Goal: Task Accomplishment & Management: Manage account settings

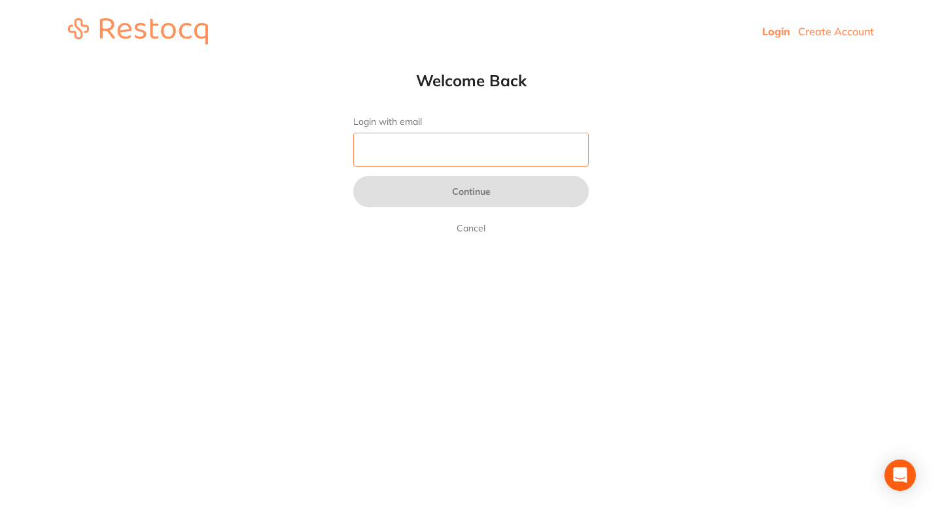
click at [387, 146] on input "Login with email" at bounding box center [470, 150] width 235 height 34
type input "[EMAIL_ADDRESS][DOMAIN_NAME]"
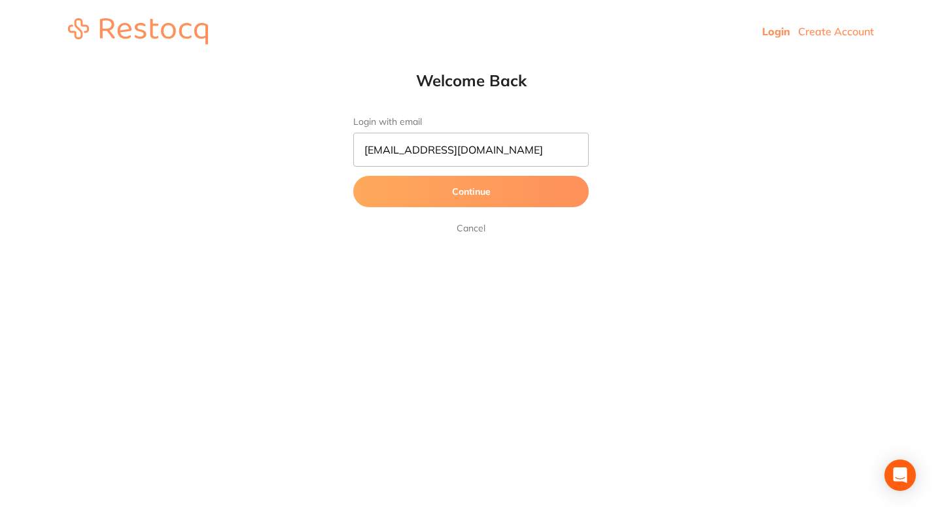
click at [379, 198] on button "Continue" at bounding box center [470, 191] width 235 height 31
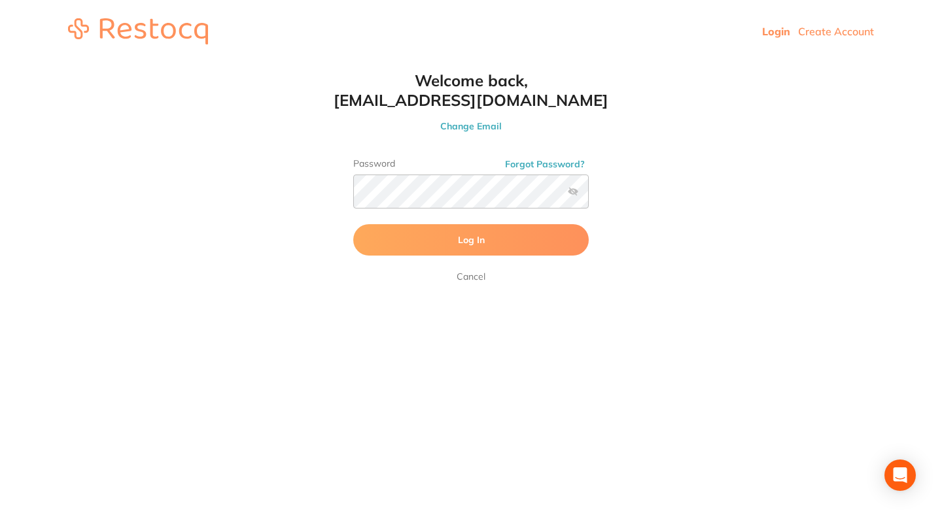
click at [409, 238] on button "Log In" at bounding box center [470, 239] width 235 height 31
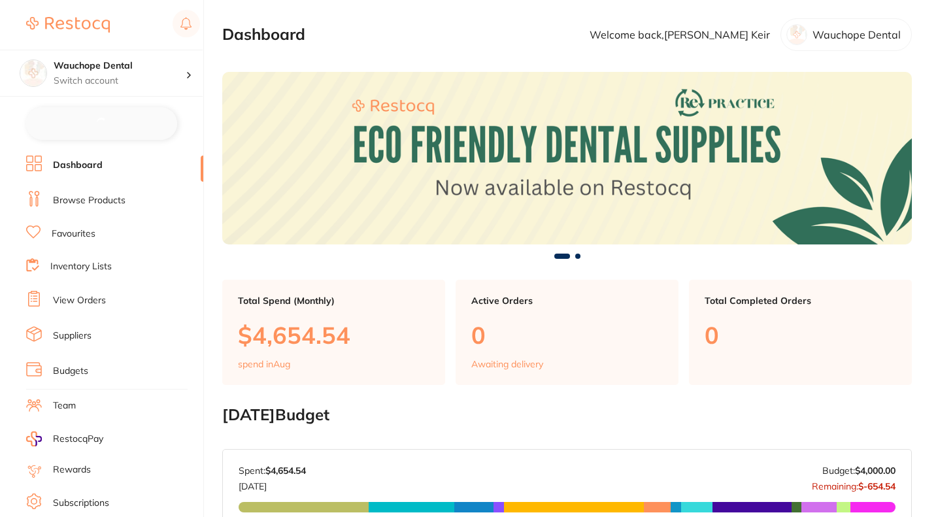
checkbox input "false"
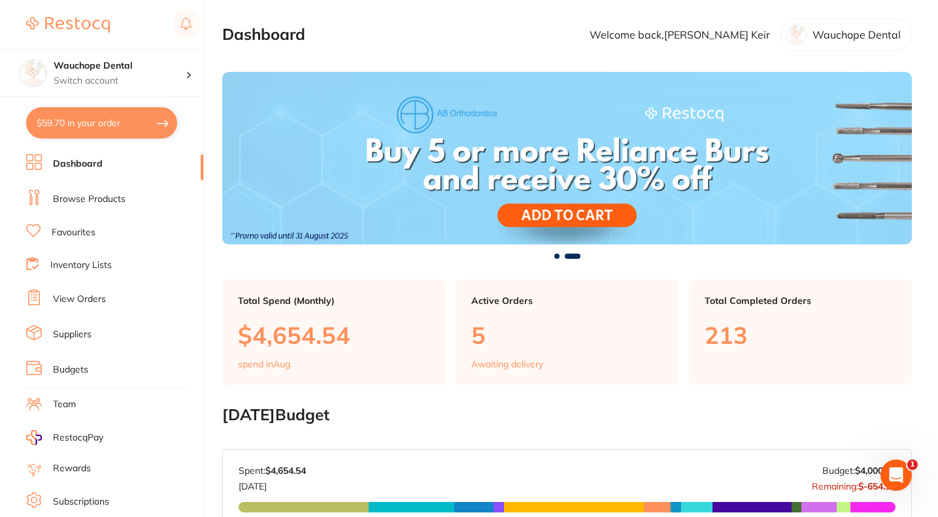
click at [153, 71] on h4 "Wauchope Dental" at bounding box center [120, 66] width 132 height 13
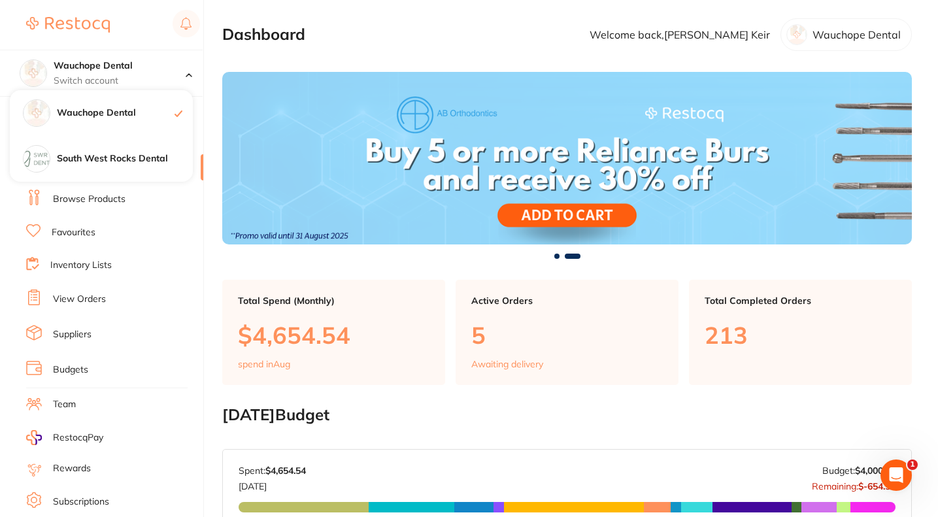
click at [118, 155] on h4 "South West Rocks Dental" at bounding box center [125, 158] width 136 height 13
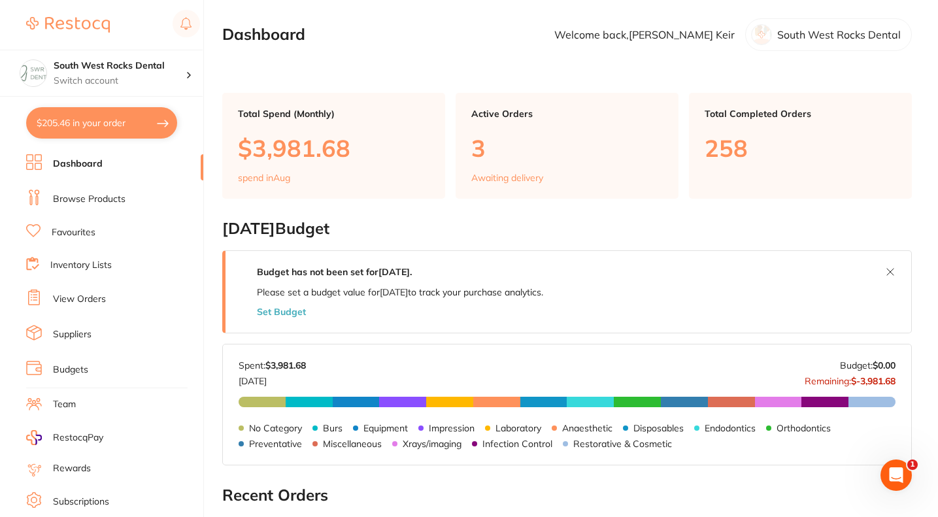
click at [98, 368] on li "Budgets" at bounding box center [114, 370] width 177 height 20
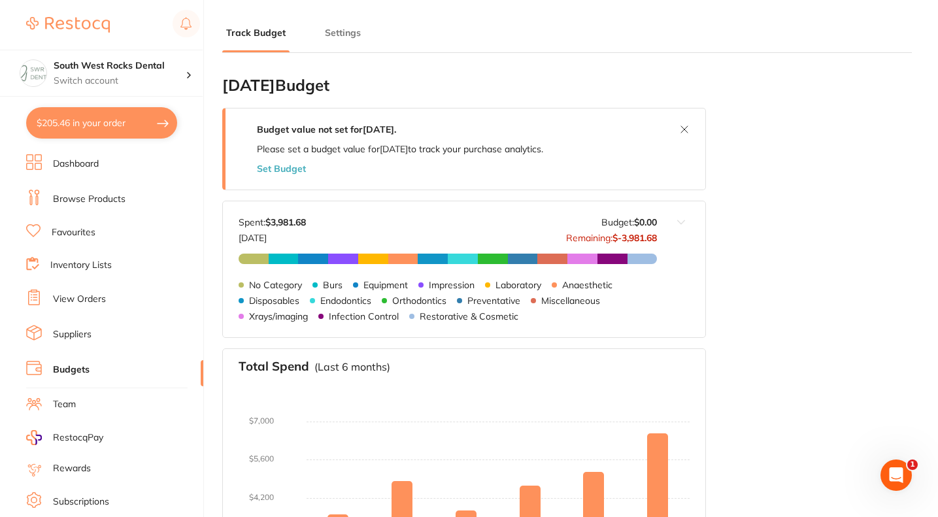
click at [290, 170] on button "Set Budget" at bounding box center [281, 168] width 49 height 10
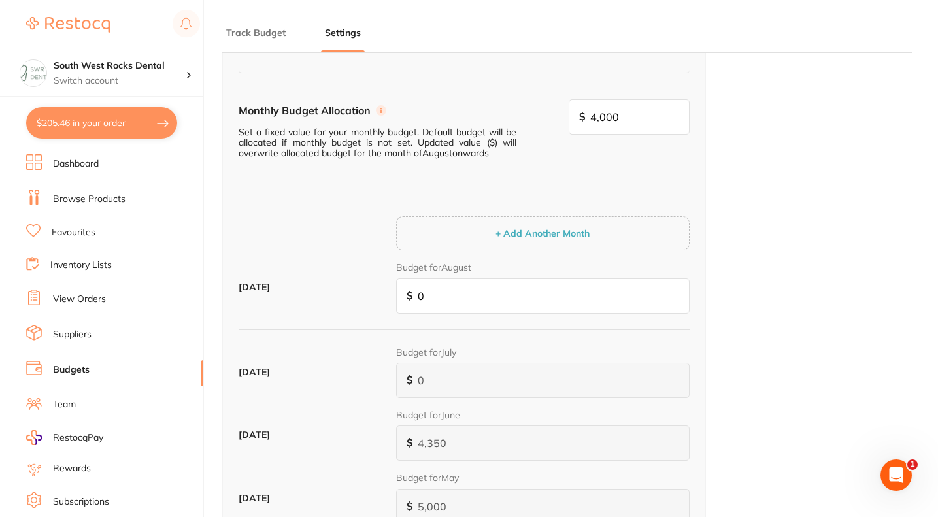
scroll to position [116, 0]
click at [481, 296] on input "0" at bounding box center [543, 295] width 294 height 35
type input "4"
type input "49"
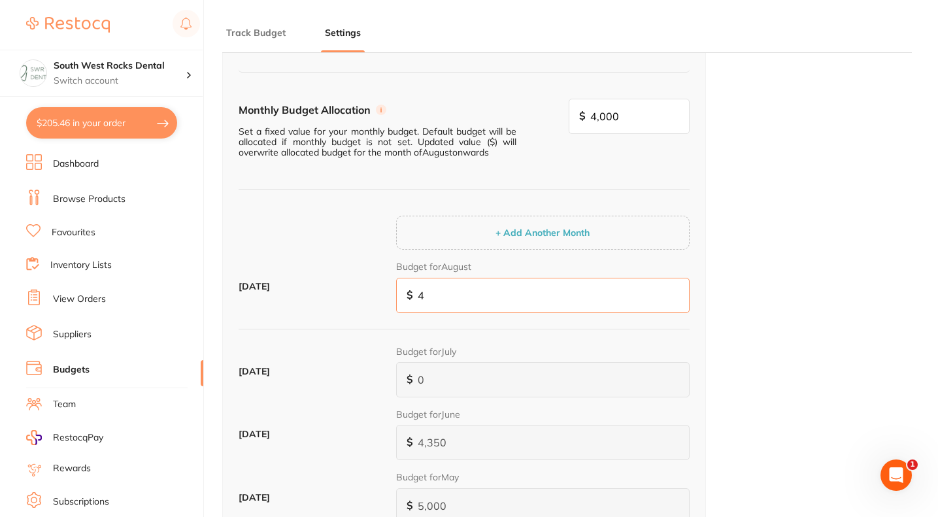
type input "49"
type input "499"
type input "4,990"
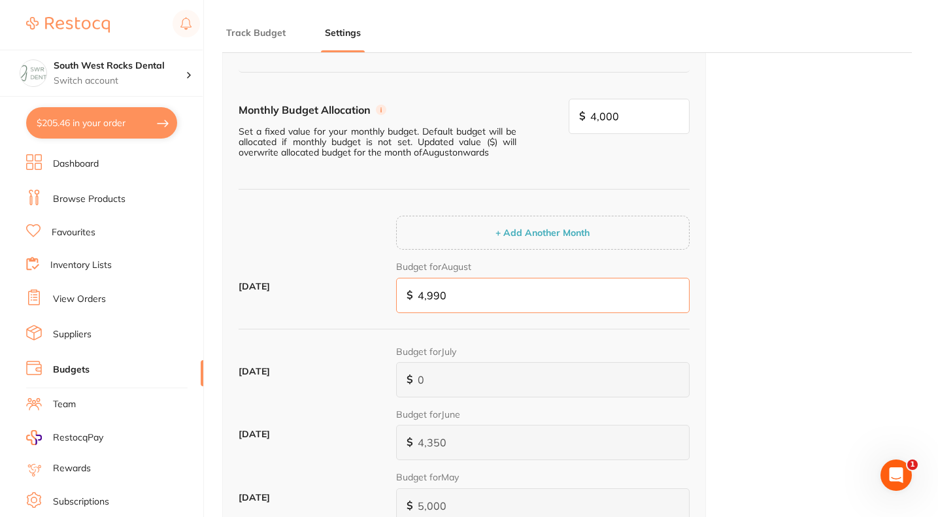
type input "4,990"
click at [492, 227] on button "+ Add Another Month" at bounding box center [543, 233] width 102 height 12
click at [474, 297] on input "4,000" at bounding box center [543, 294] width 294 height 35
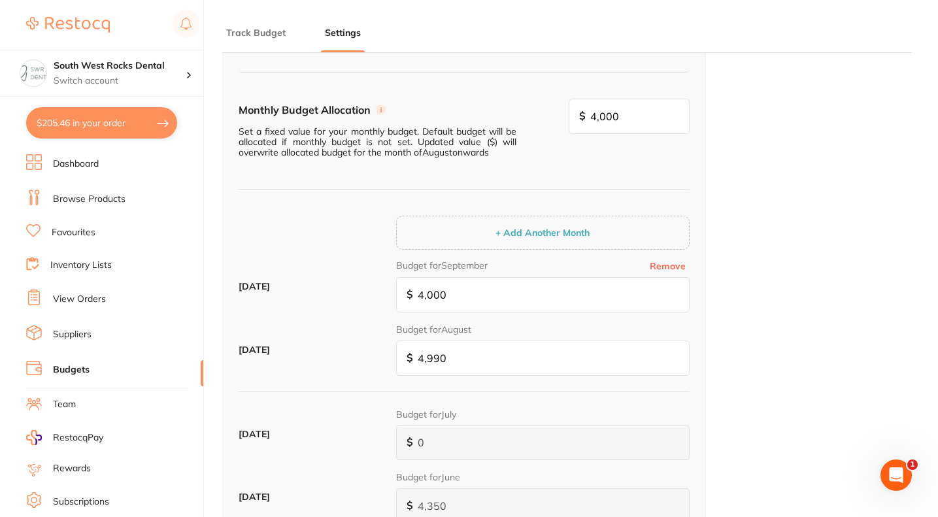
click at [127, 77] on p "Switch account" at bounding box center [120, 81] width 132 height 13
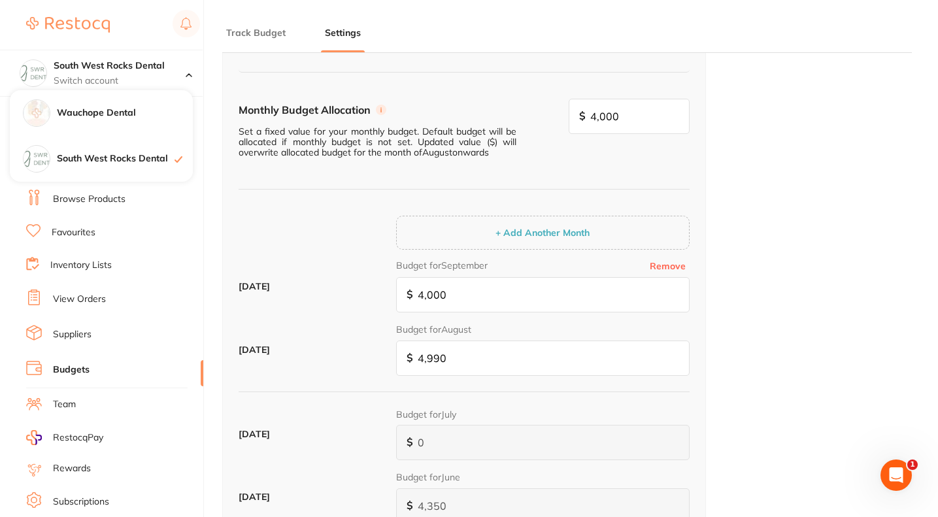
click at [265, 106] on h4 "Monthly Budget Allocation" at bounding box center [305, 110] width 132 height 12
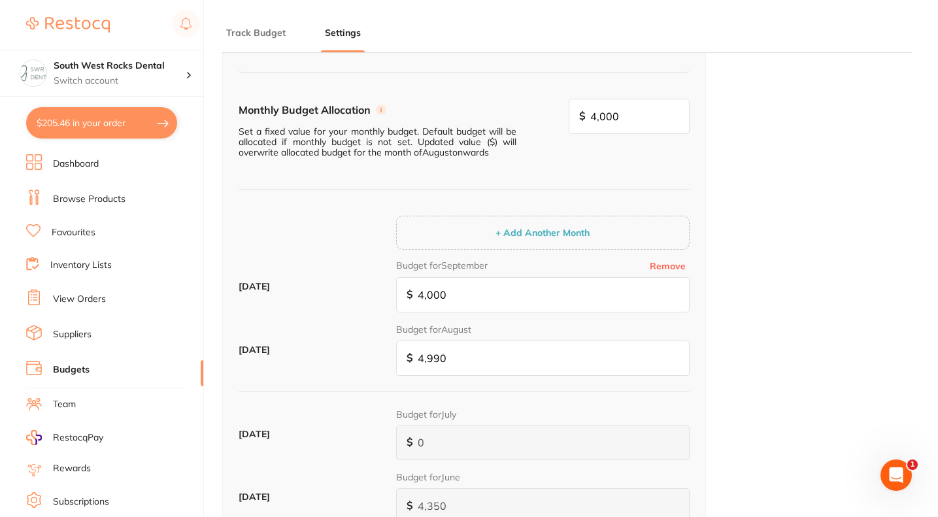
click at [101, 163] on li "Dashboard" at bounding box center [114, 164] width 177 height 20
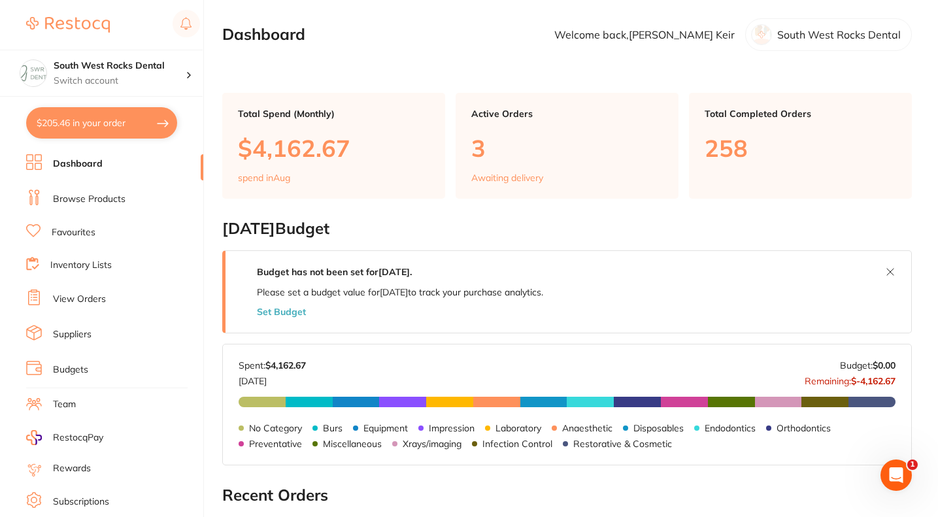
click at [86, 364] on link "Budgets" at bounding box center [70, 370] width 35 height 13
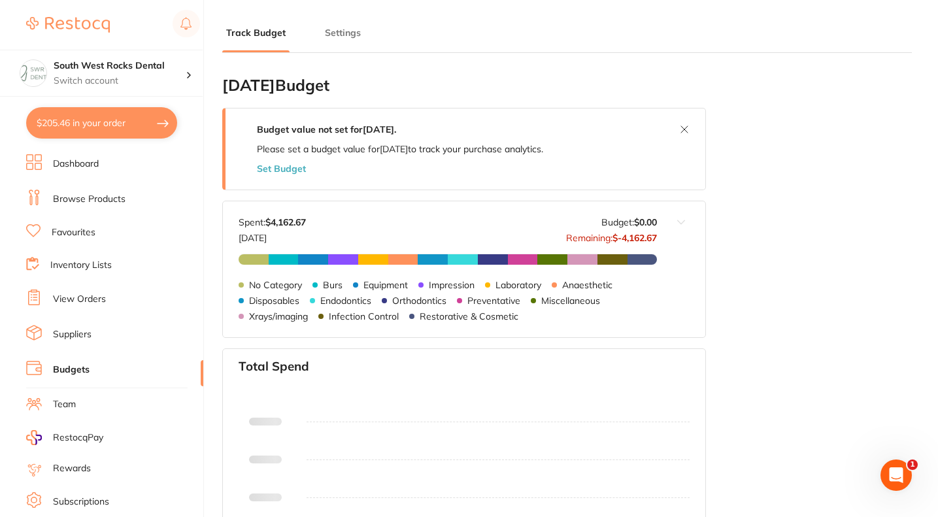
type input "4,000"
type input "0.0"
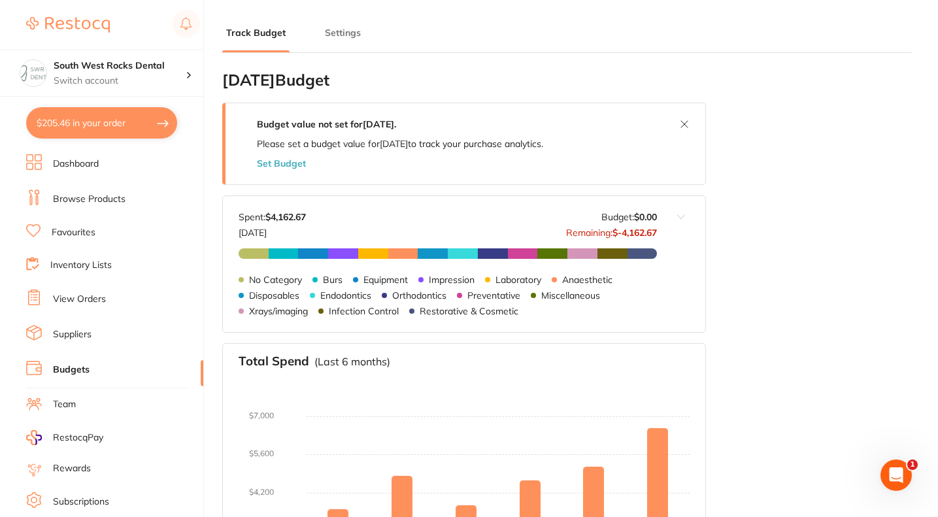
scroll to position [3, 0]
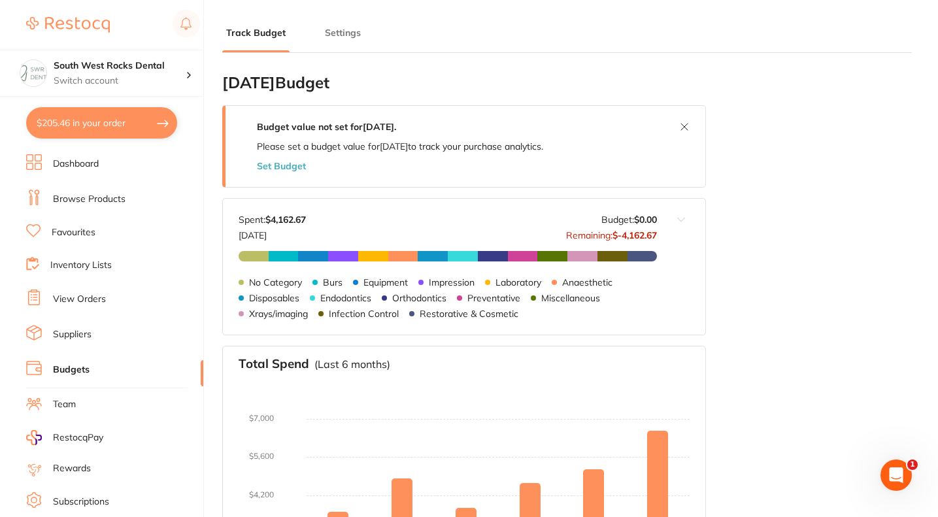
click at [288, 165] on button "Set Budget" at bounding box center [281, 166] width 49 height 10
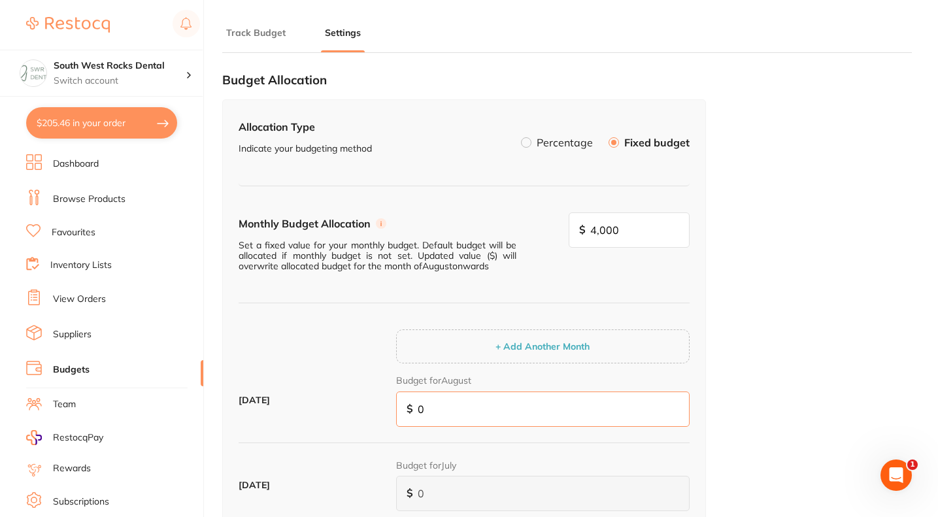
click at [443, 410] on input "0" at bounding box center [543, 409] width 294 height 35
type input "4"
type input "49"
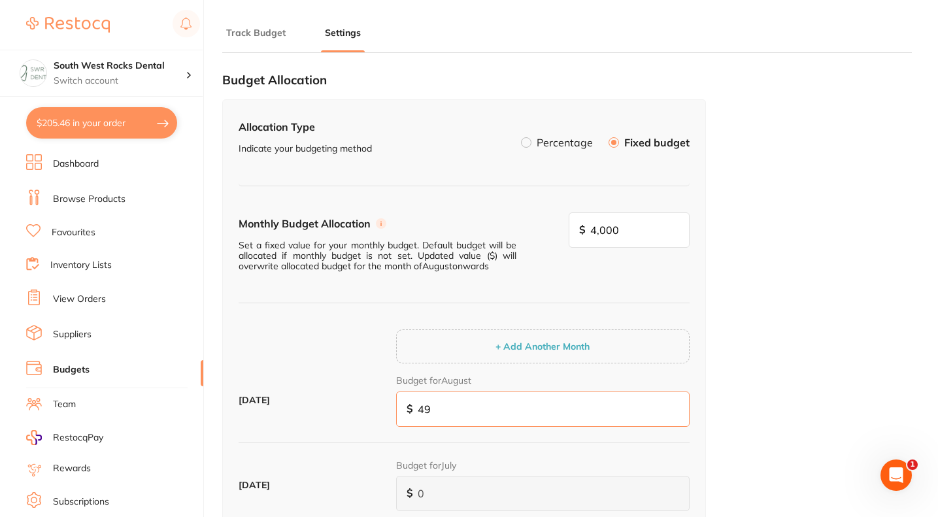
type input "499"
type input "4,990"
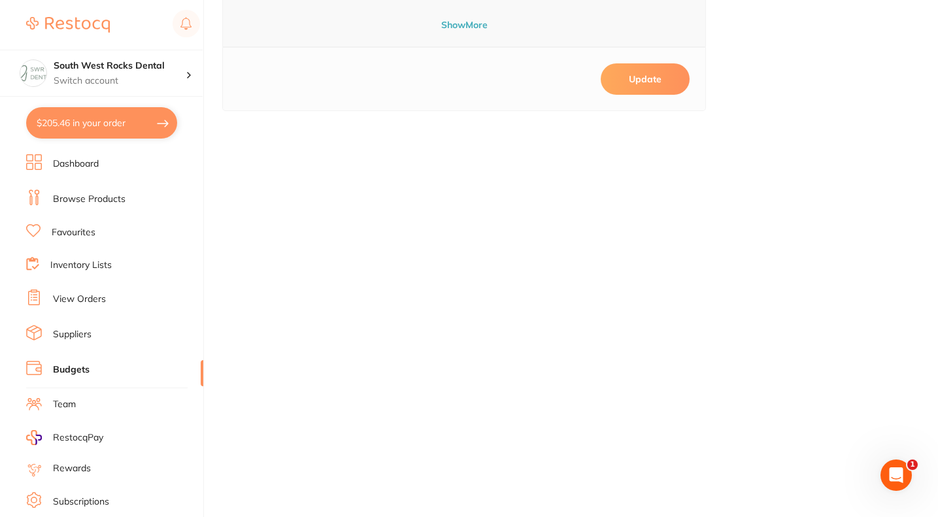
scroll to position [766, 0]
type input "4,990"
click at [644, 69] on button "Update" at bounding box center [645, 80] width 89 height 31
click at [111, 167] on li "Dashboard" at bounding box center [114, 164] width 177 height 20
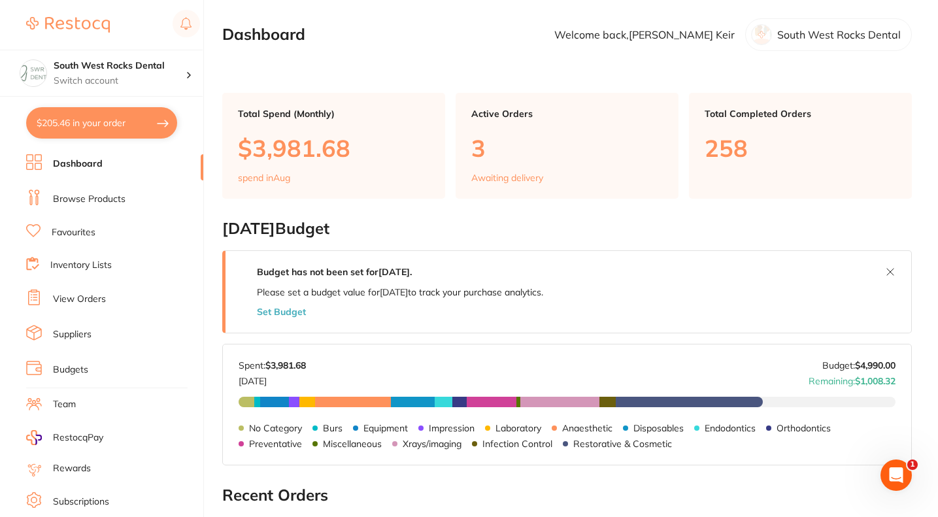
click at [154, 83] on p "Switch account" at bounding box center [120, 81] width 132 height 13
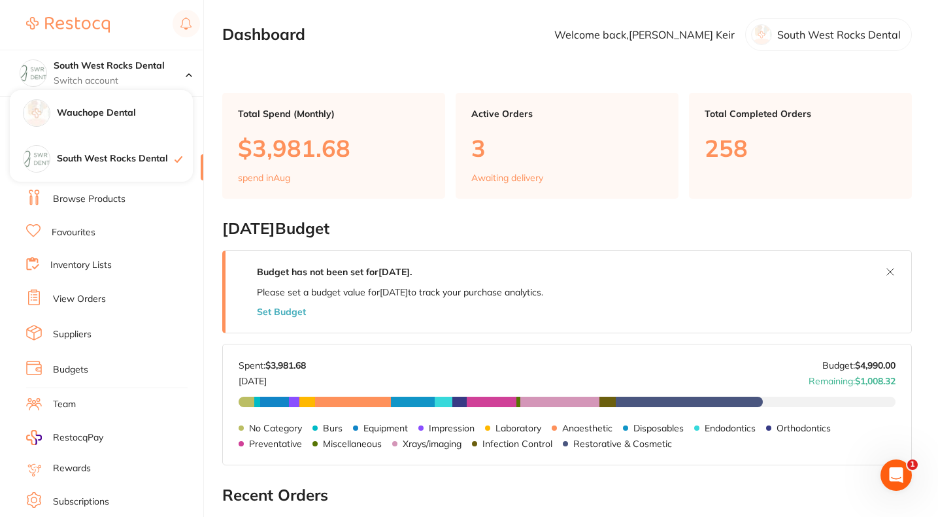
click at [132, 107] on h4 "Wauchope Dental" at bounding box center [125, 113] width 136 height 13
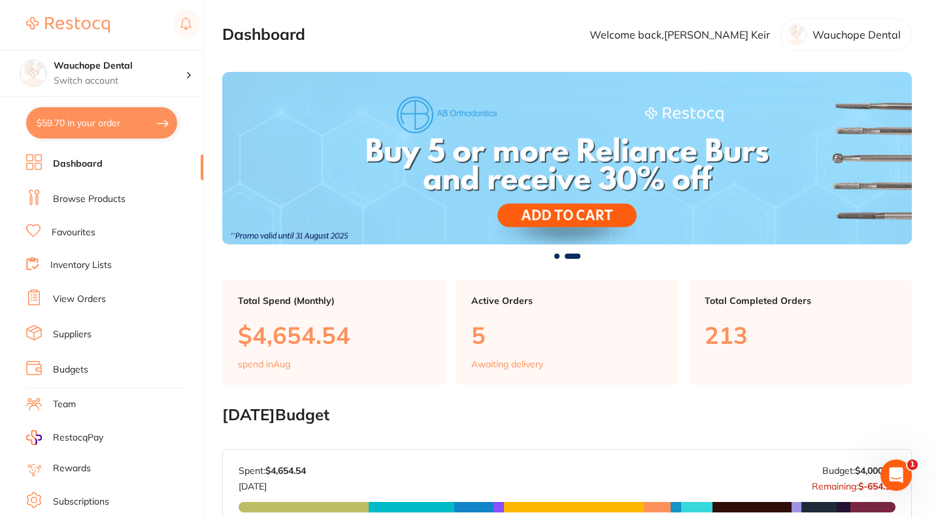
click at [106, 201] on link "Browse Products" at bounding box center [89, 199] width 73 height 13
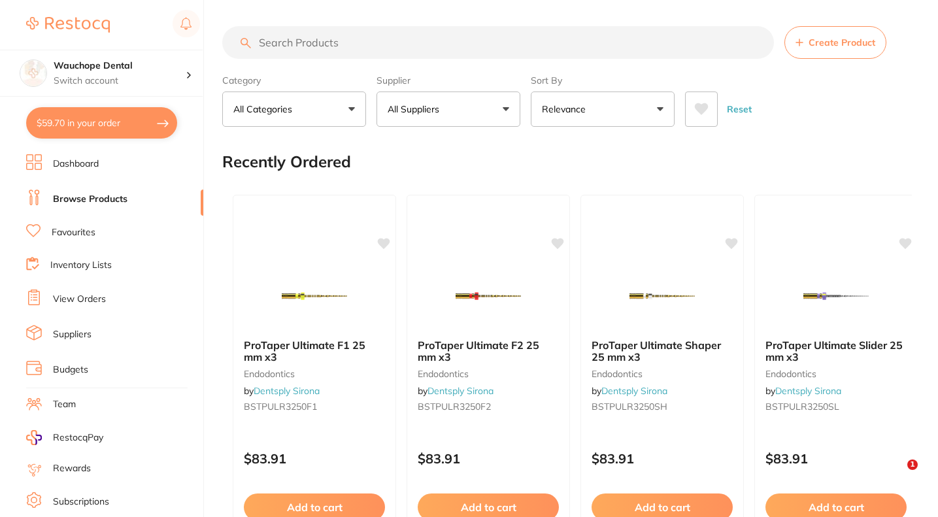
click at [84, 366] on link "Budgets" at bounding box center [70, 370] width 35 height 13
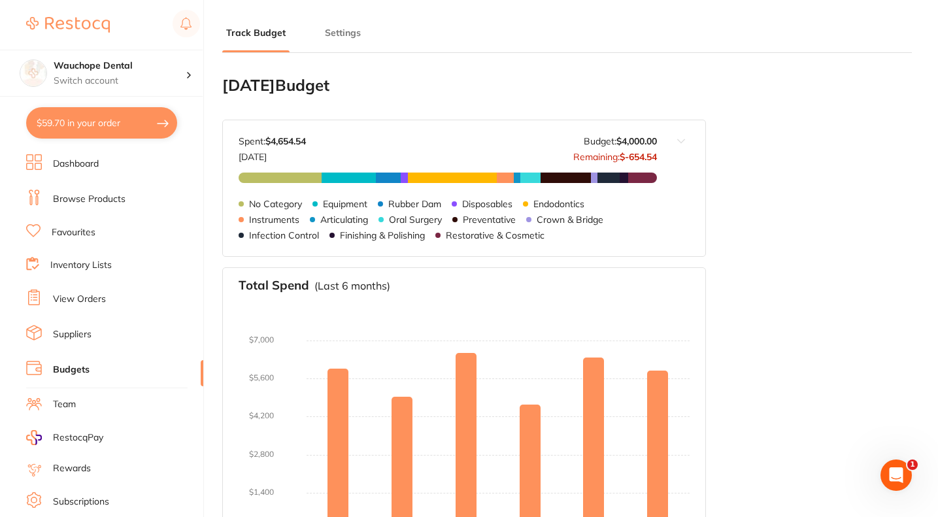
click at [338, 35] on button "Settings" at bounding box center [343, 33] width 44 height 12
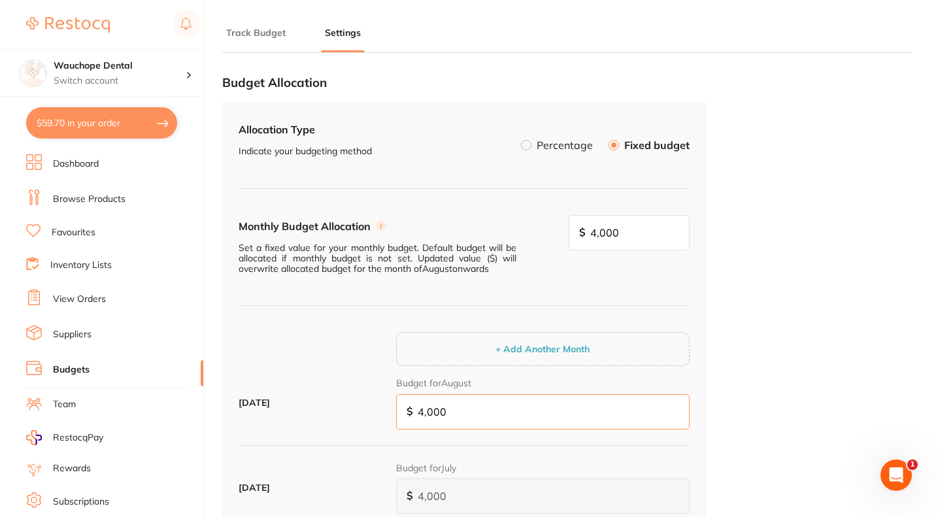
click at [468, 412] on input "4,000" at bounding box center [543, 411] width 294 height 35
type input "6"
type input "60"
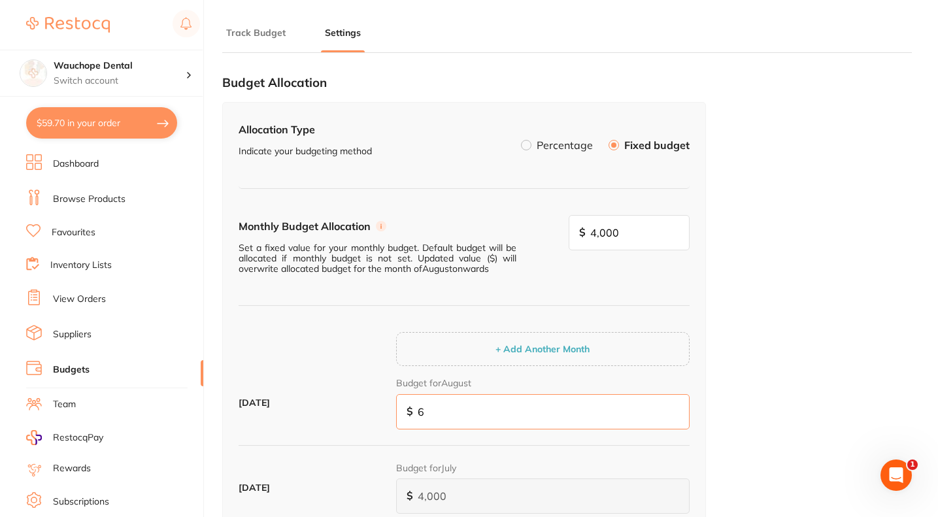
type input "60"
type input "601"
type input "6,012"
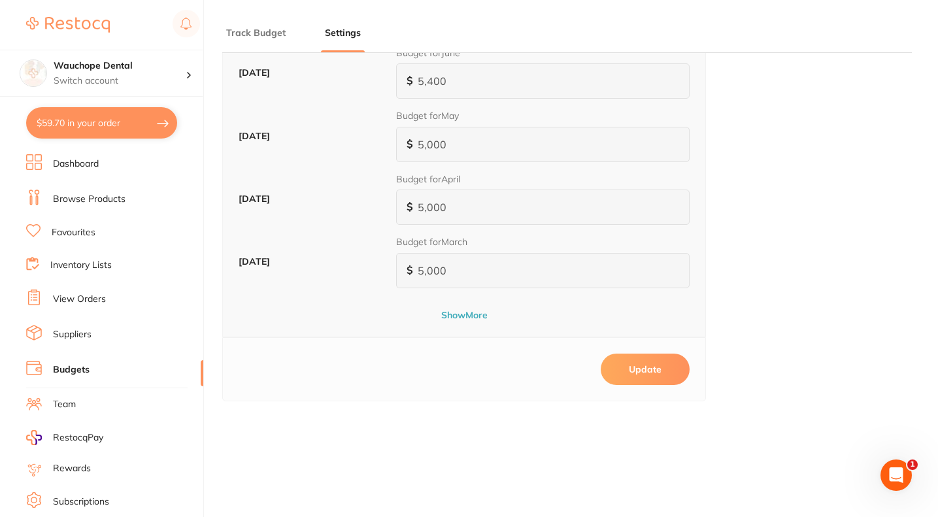
scroll to position [488, 0]
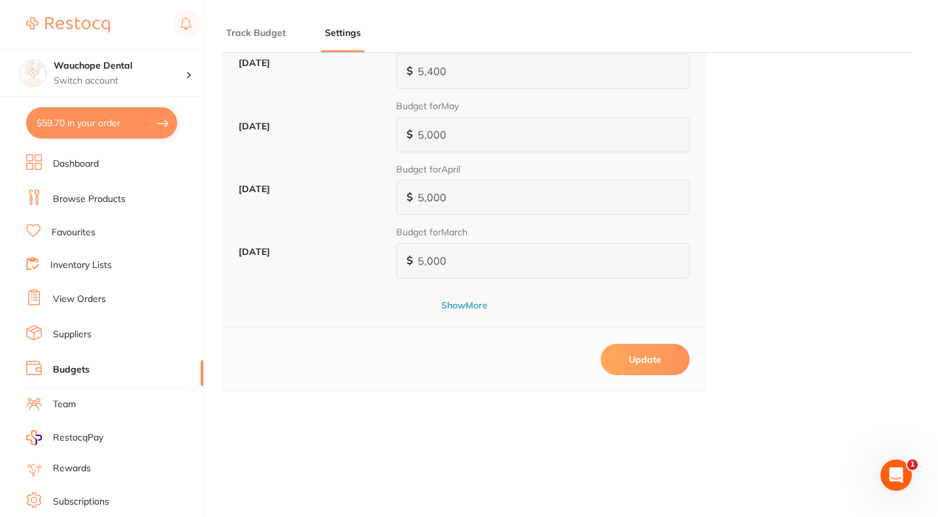
type input "6,012"
click at [647, 358] on button "Update" at bounding box center [645, 359] width 89 height 31
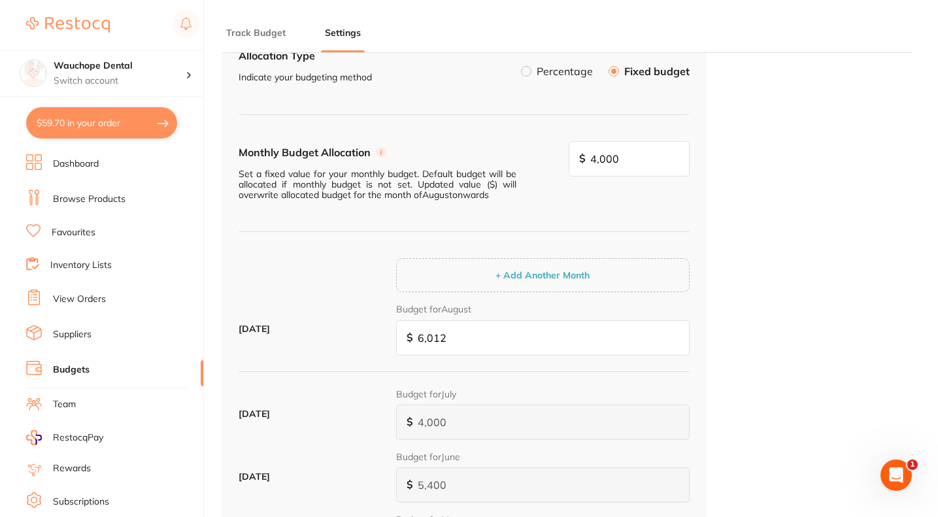
scroll to position [73, 0]
click at [95, 169] on link "Dashboard" at bounding box center [76, 164] width 46 height 13
